Goal: Transaction & Acquisition: Purchase product/service

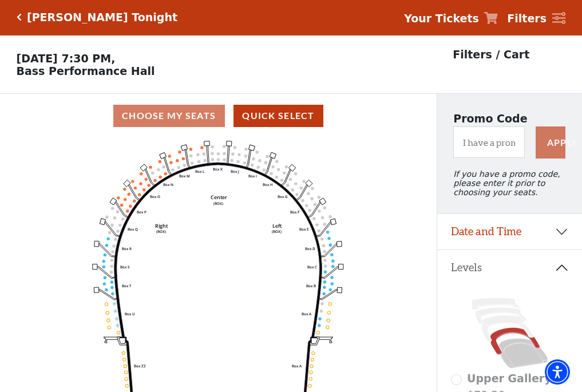
scroll to position [53, 0]
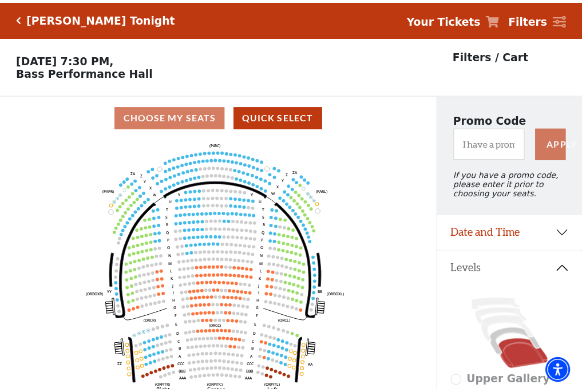
scroll to position [53, 0]
